Goal: Task Accomplishment & Management: Use online tool/utility

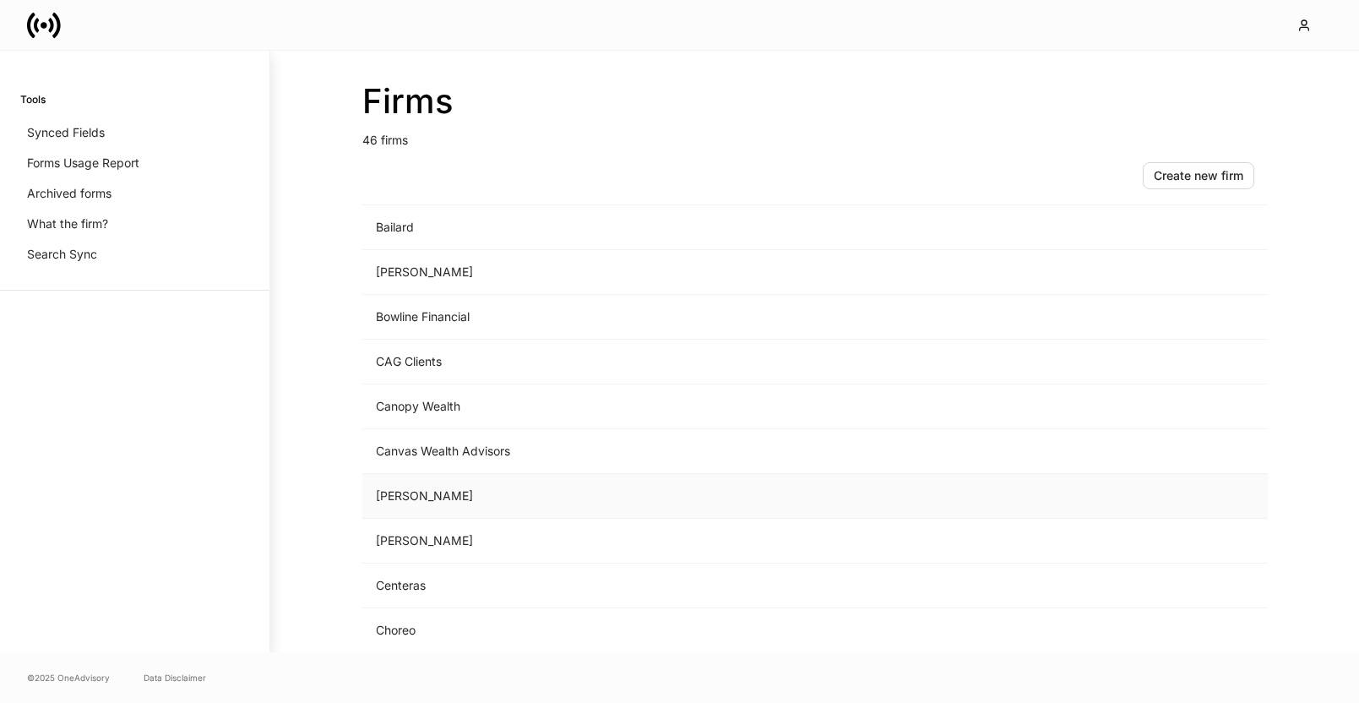
scroll to position [245, 0]
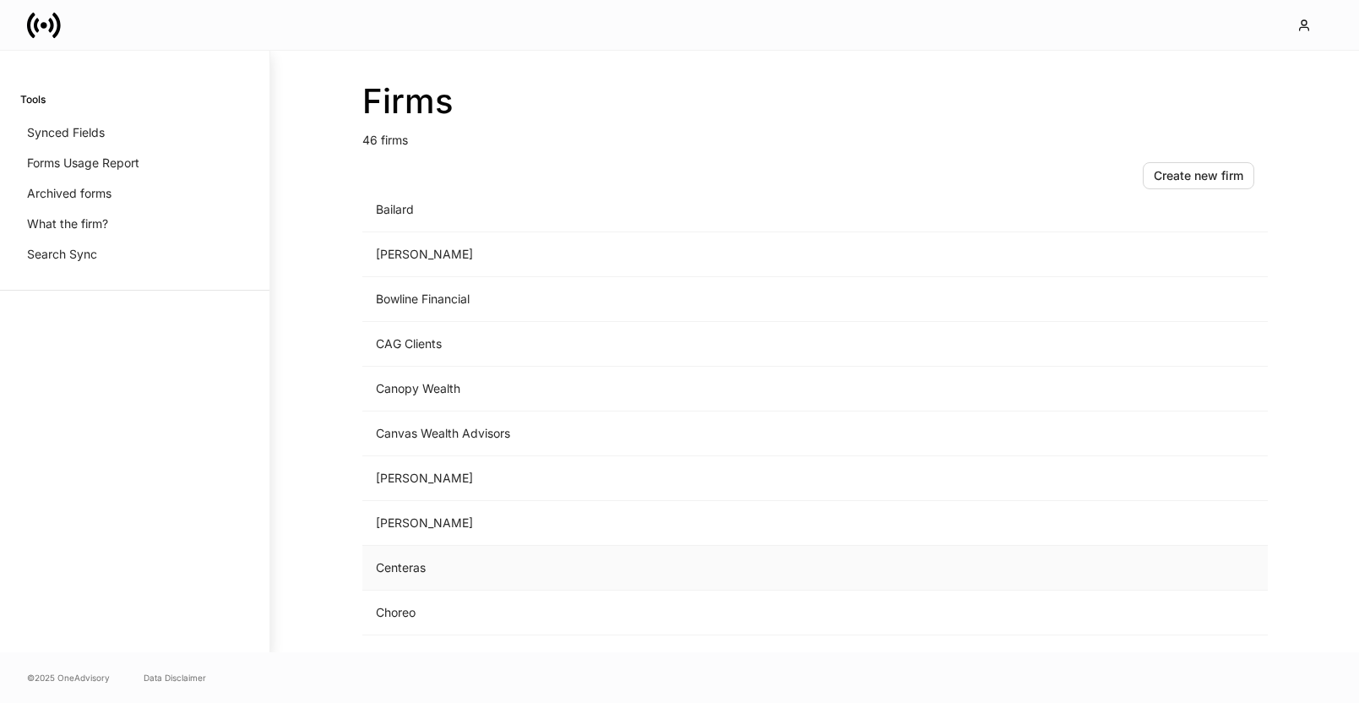
click at [454, 559] on td "Centeras" at bounding box center [674, 568] width 625 height 45
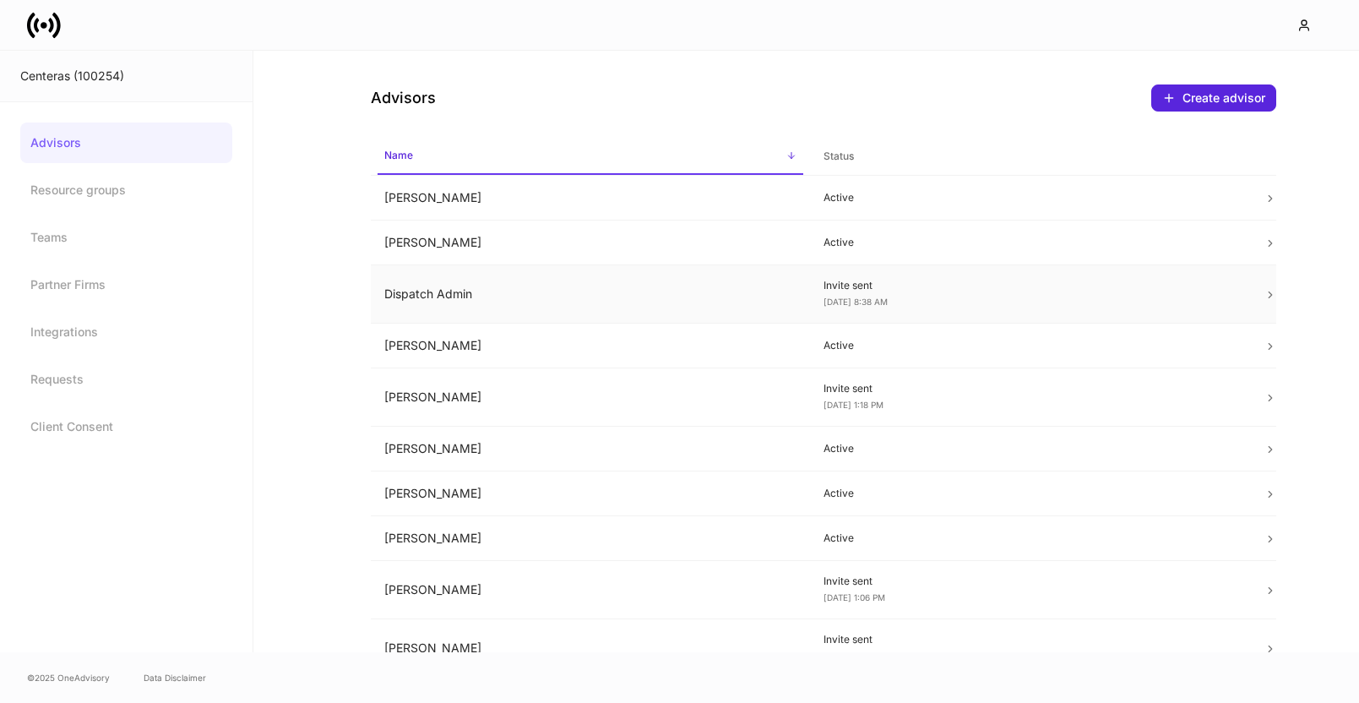
click at [857, 302] on span "[DATE] 8:38 AM" at bounding box center [856, 302] width 64 height 10
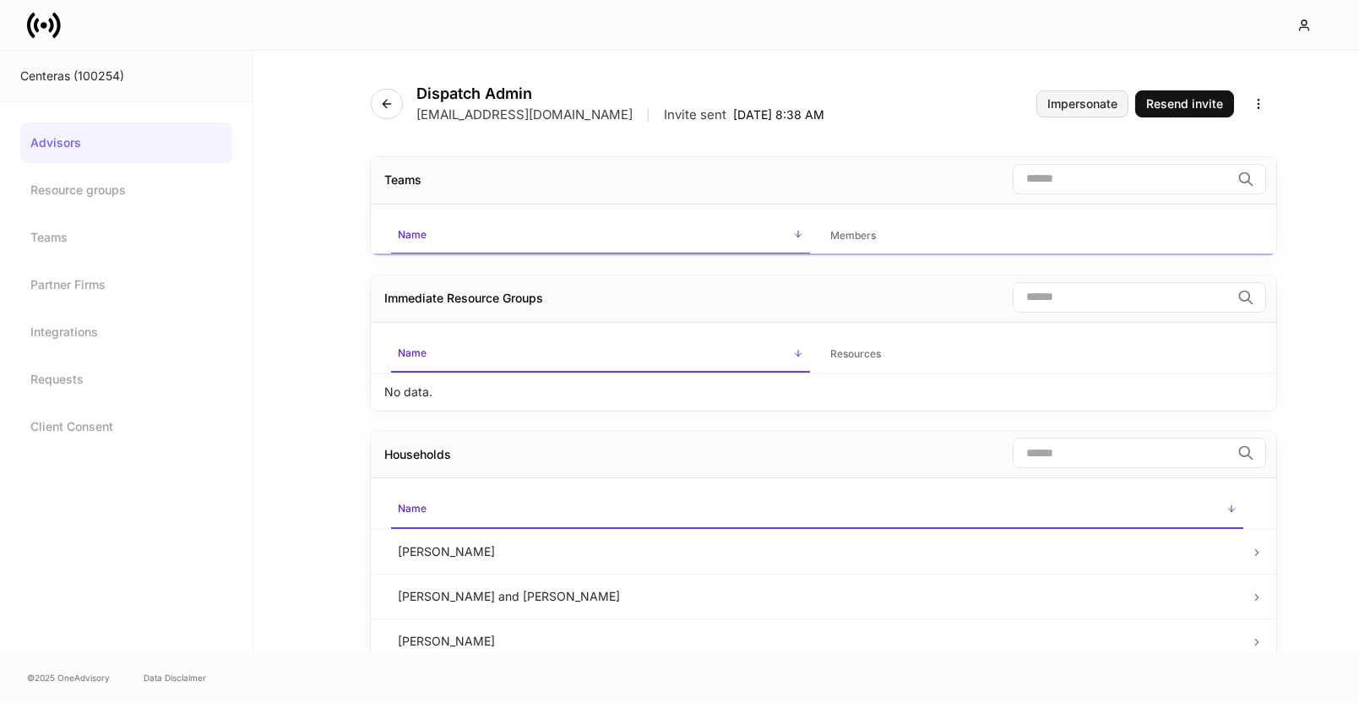
click at [1097, 108] on div "Impersonate" at bounding box center [1083, 104] width 70 height 12
